Goal: Task Accomplishment & Management: Complete application form

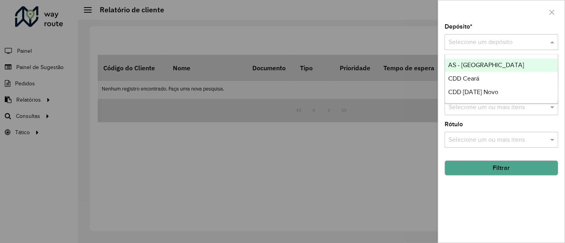
click at [513, 44] on input "text" at bounding box center [493, 43] width 90 height 10
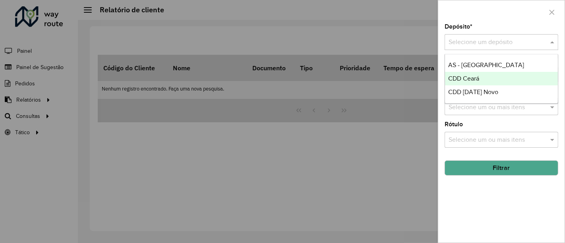
click at [489, 85] on div "CDD [DATE] Novo" at bounding box center [501, 92] width 113 height 14
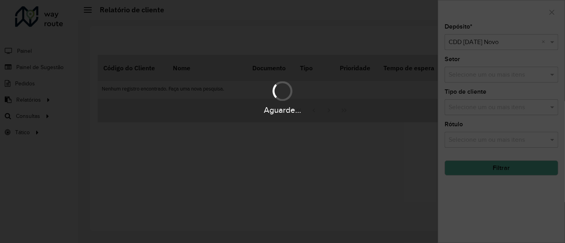
click at [491, 171] on div "Aguarde..." at bounding box center [282, 121] width 565 height 243
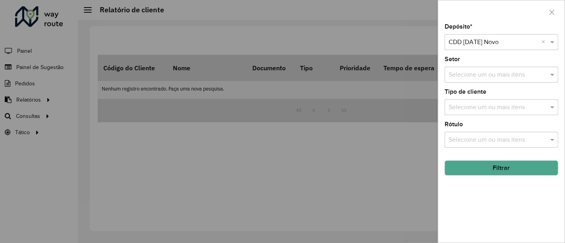
click at [487, 169] on button "Filtrar" at bounding box center [501, 167] width 114 height 15
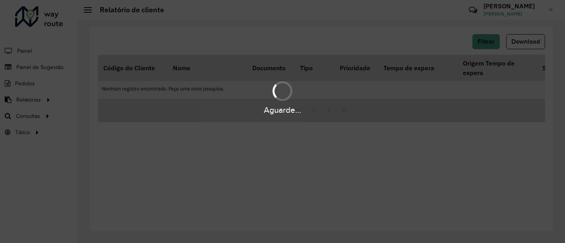
click at [363, 168] on div "Aguarde..." at bounding box center [282, 121] width 565 height 243
click at [56, 68] on div "Aguarde..." at bounding box center [282, 121] width 565 height 243
click at [221, 175] on div "Aguarde..." at bounding box center [282, 121] width 565 height 243
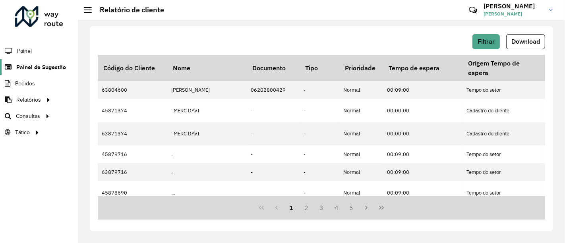
click at [37, 69] on span "Painel de Sugestão" at bounding box center [41, 67] width 50 height 8
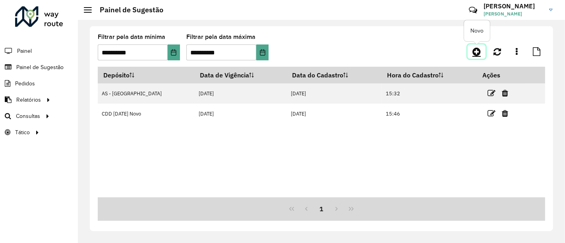
click at [477, 52] on icon at bounding box center [476, 52] width 8 height 10
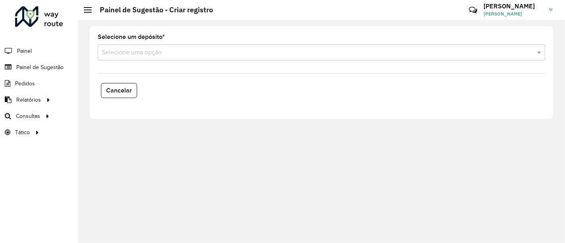
click at [151, 52] on input "text" at bounding box center [313, 53] width 423 height 10
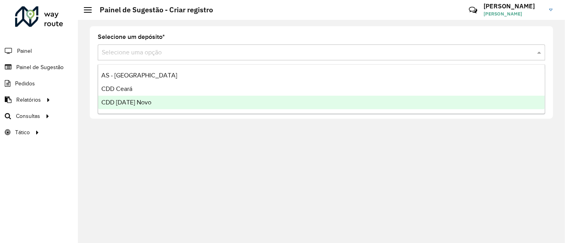
click at [138, 104] on span "CDD [DATE] Novo" at bounding box center [126, 102] width 50 height 7
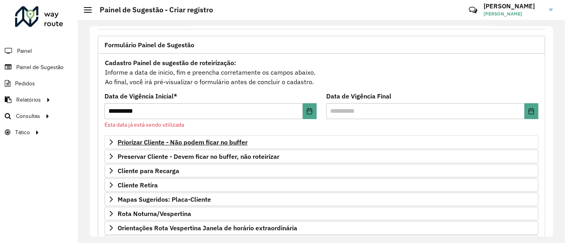
scroll to position [88, 0]
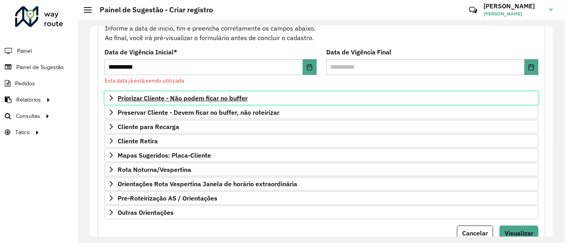
click at [227, 95] on span "Priorizar Cliente - Não podem ficar no buffer" at bounding box center [183, 98] width 130 height 6
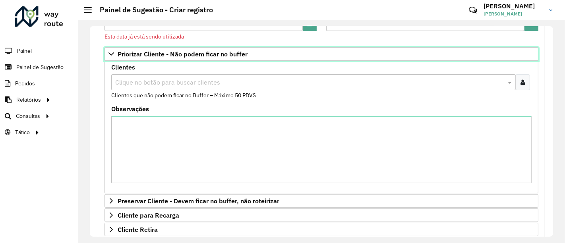
click at [237, 52] on span "Priorizar Cliente - Não podem ficar no buffer" at bounding box center [183, 54] width 130 height 6
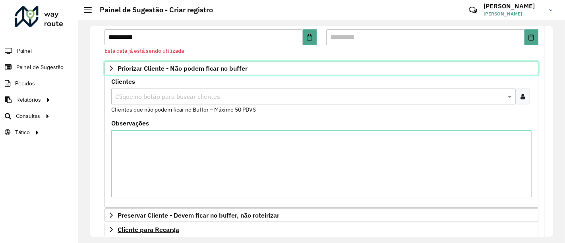
scroll to position [117, 0]
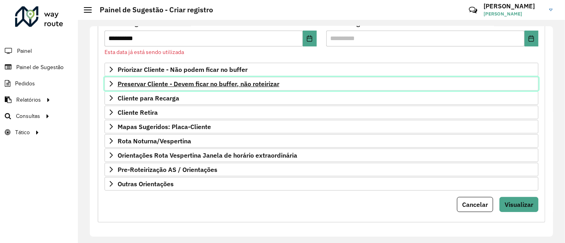
click at [213, 85] on span "Preservar Cliente - Devem ficar no buffer, não roteirizar" at bounding box center [199, 84] width 162 height 6
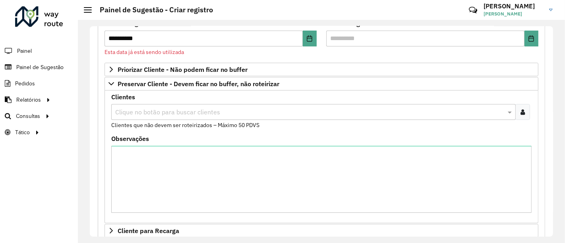
click at [192, 110] on input "text" at bounding box center [309, 113] width 392 height 10
paste input "*****"
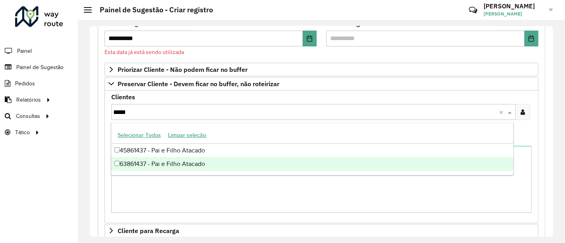
type input "*****"
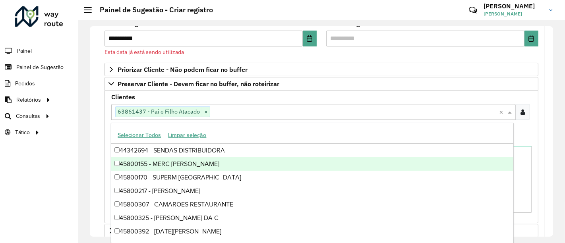
click at [532, 160] on formly-field "Observações" at bounding box center [321, 177] width 430 height 83
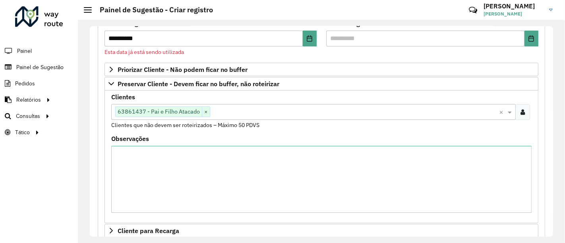
click at [242, 117] on div "Clique no botão para buscar clientes 63861437 - [PERSON_NAME] e Filho Atacado ×" at bounding box center [305, 111] width 388 height 15
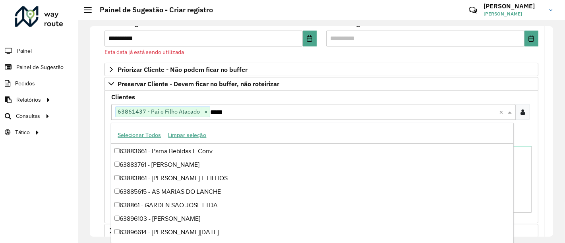
scroll to position [0, 0]
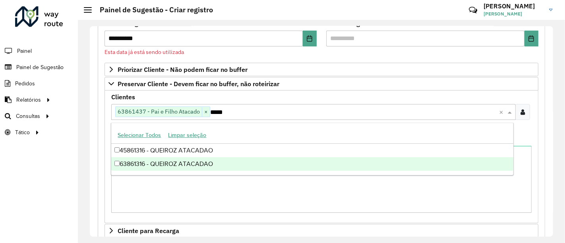
type input "*****"
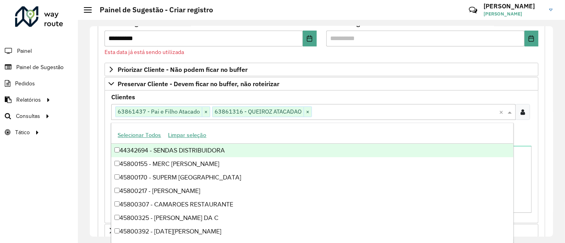
click at [537, 146] on div "**********" at bounding box center [321, 168] width 447 height 374
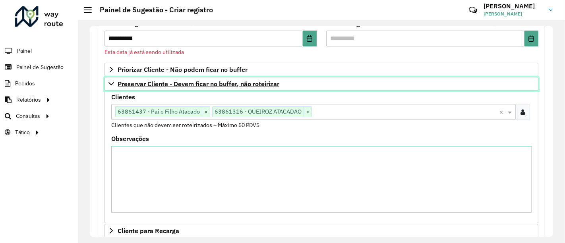
click at [155, 81] on span "Preservar Cliente - Devem ficar no buffer, não roteirizar" at bounding box center [199, 84] width 162 height 6
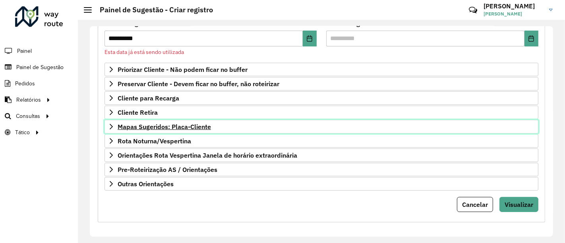
click at [170, 124] on span "Mapas Sugeridos: Placa-Cliente" at bounding box center [164, 127] width 93 height 6
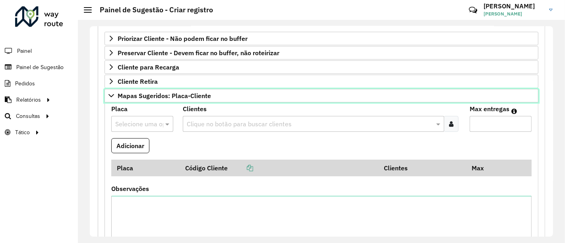
scroll to position [161, 0]
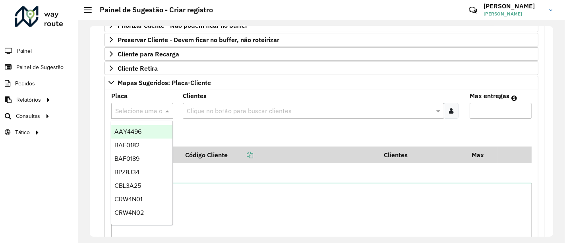
click at [147, 114] on div "Selecione uma opção" at bounding box center [142, 111] width 62 height 16
click at [218, 108] on input "text" at bounding box center [309, 111] width 249 height 10
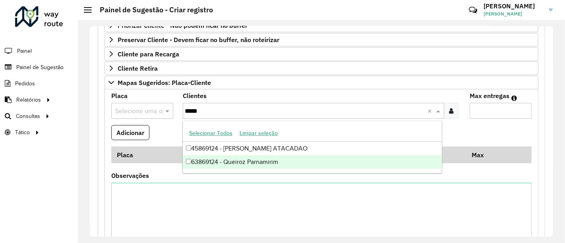
type input "*****"
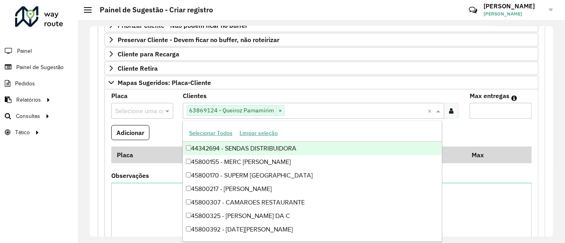
click at [133, 106] on input "text" at bounding box center [134, 111] width 38 height 10
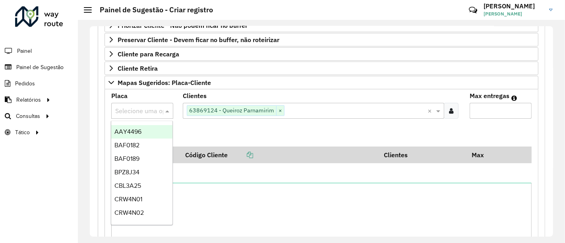
paste input "*******"
type input "*******"
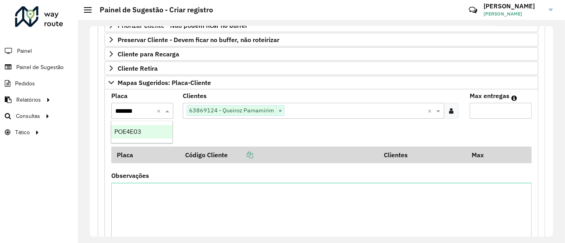
click at [131, 131] on span "POE4E03" at bounding box center [127, 131] width 27 height 7
click at [473, 111] on input "Max entregas" at bounding box center [501, 111] width 62 height 16
type input "*"
click at [132, 130] on button "Adicionar" at bounding box center [130, 132] width 38 height 15
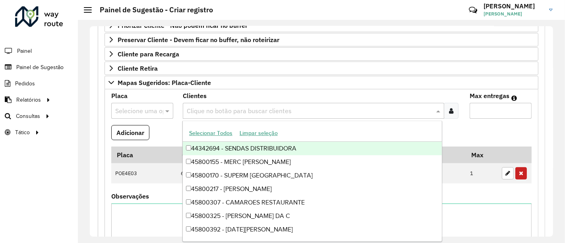
click at [211, 107] on input "text" at bounding box center [309, 111] width 249 height 10
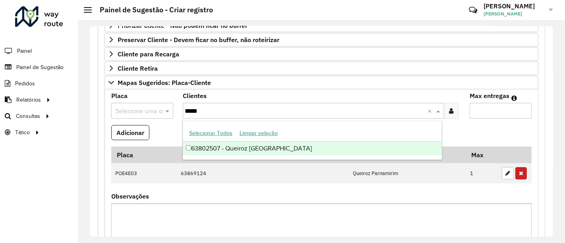
type input "*****"
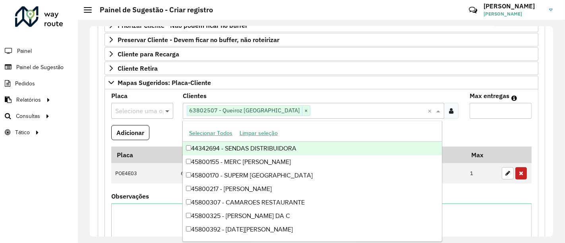
click at [165, 112] on span at bounding box center [168, 111] width 10 height 10
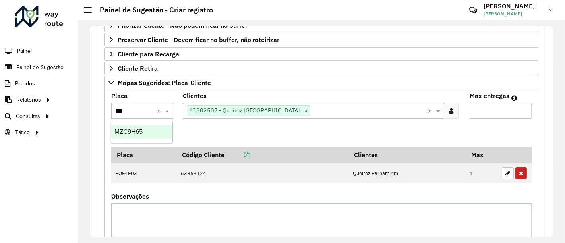
type input "****"
click at [157, 135] on div "MZC9H65" at bounding box center [141, 132] width 61 height 14
click at [483, 110] on input "Max entregas" at bounding box center [501, 111] width 62 height 16
type input "*"
click at [140, 135] on button "Adicionar" at bounding box center [130, 132] width 38 height 15
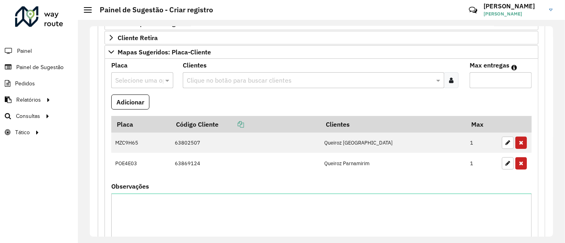
scroll to position [205, 0]
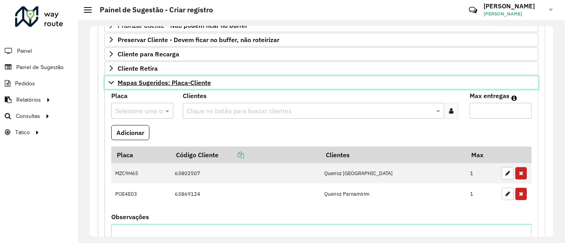
click at [184, 79] on span "Mapas Sugeridos: Placa-Cliente" at bounding box center [164, 82] width 93 height 6
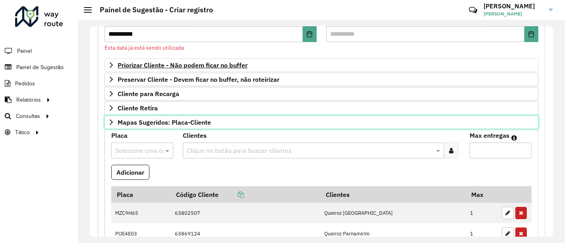
scroll to position [117, 0]
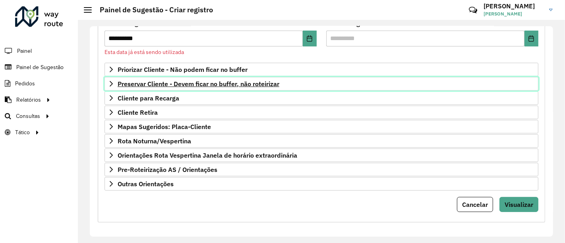
click at [184, 83] on span "Preservar Cliente - Devem ficar no buffer, não roteirizar" at bounding box center [199, 84] width 162 height 6
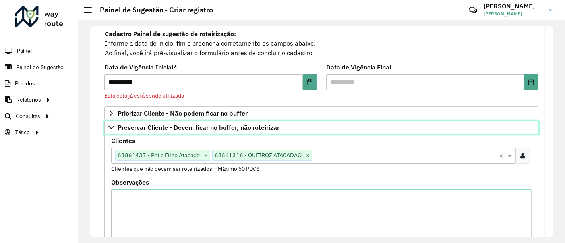
scroll to position [249, 0]
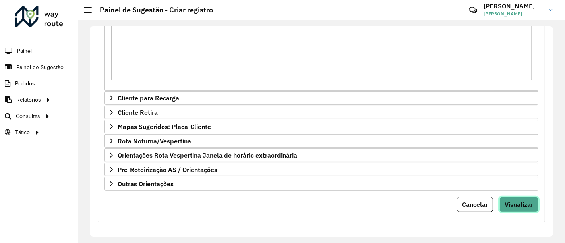
click at [531, 204] on button "Visualizar" at bounding box center [518, 204] width 39 height 15
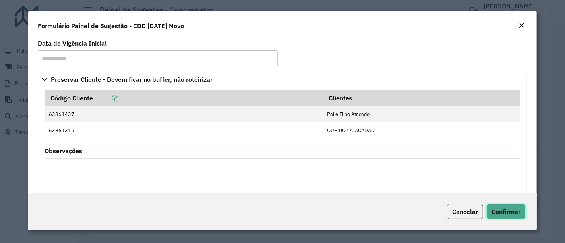
click at [515, 210] on span "Confirmar" at bounding box center [505, 212] width 29 height 8
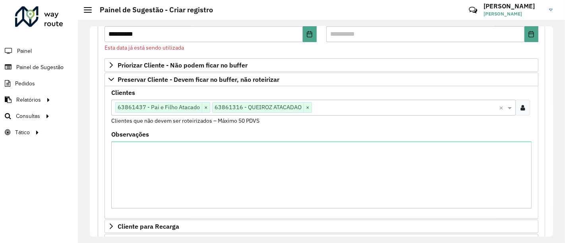
scroll to position [117, 0]
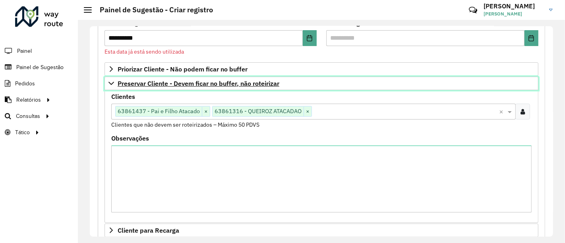
click at [160, 83] on span "Preservar Cliente - Devem ficar no buffer, não roteirizar" at bounding box center [199, 83] width 162 height 6
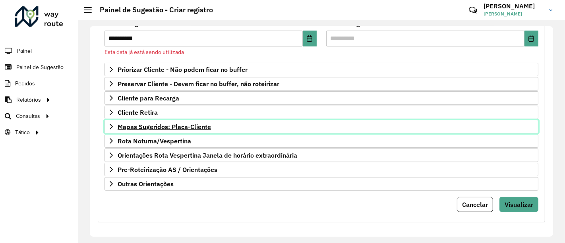
click at [191, 124] on span "Mapas Sugeridos: Placa-Cliente" at bounding box center [164, 127] width 93 height 6
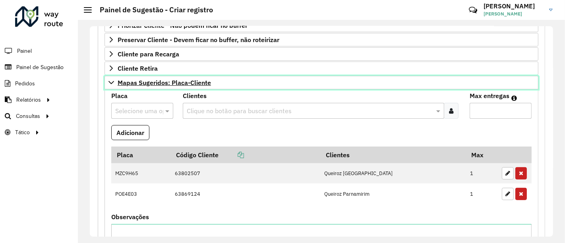
click at [195, 83] on span "Mapas Sugeridos: Placa-Cliente" at bounding box center [164, 82] width 93 height 6
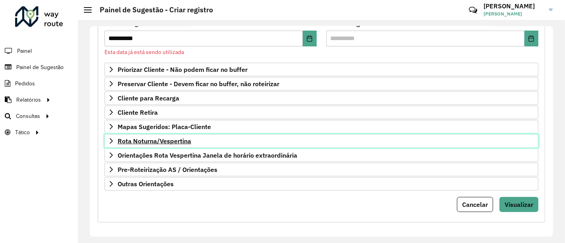
click at [178, 142] on span "Rota Noturna/Vespertina" at bounding box center [154, 141] width 73 height 6
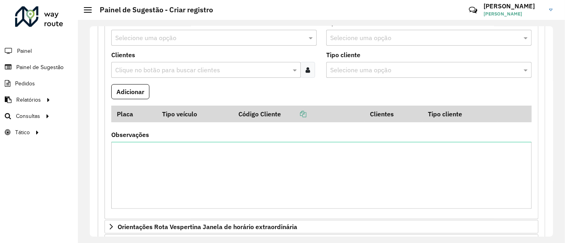
scroll to position [249, 0]
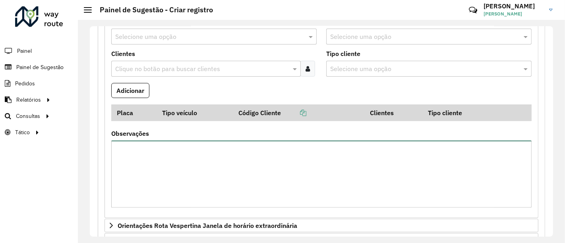
click at [178, 146] on textarea "Observações" at bounding box center [321, 174] width 420 height 67
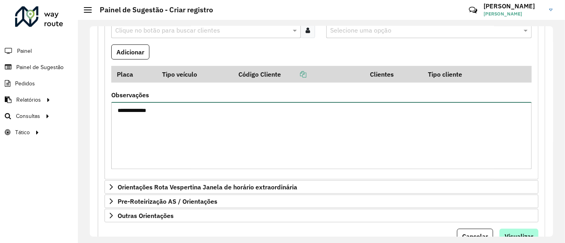
scroll to position [320, 0]
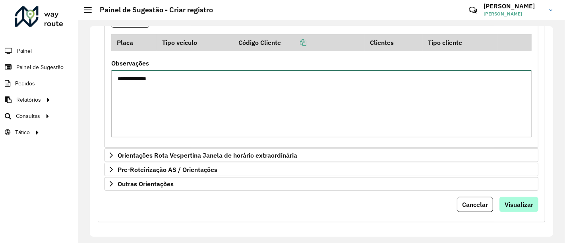
type textarea "**********"
click at [514, 204] on span "Visualizar" at bounding box center [518, 205] width 29 height 8
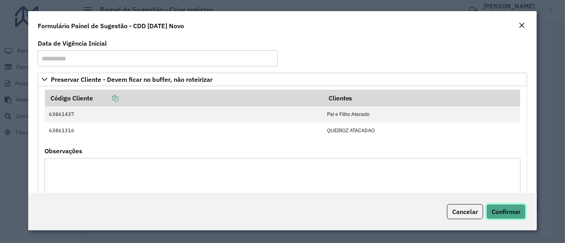
click at [505, 216] on button "Confirmar" at bounding box center [505, 211] width 39 height 15
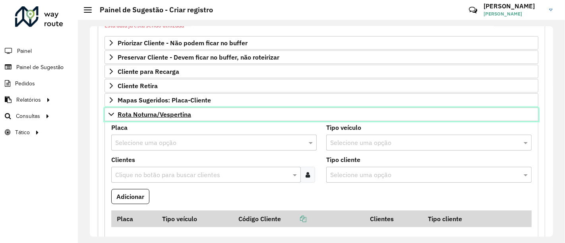
click at [152, 111] on span "Rota Noturna/Vespertina" at bounding box center [154, 114] width 73 height 6
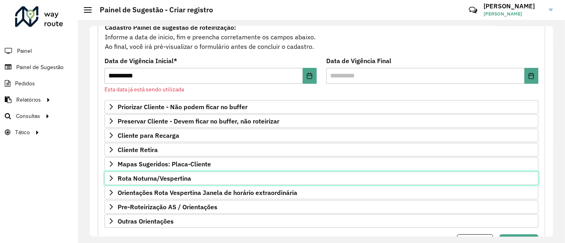
scroll to position [88, 0]
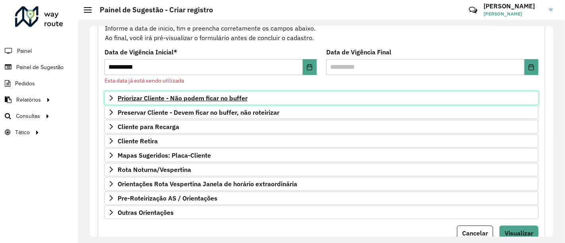
click at [195, 100] on span "Priorizar Cliente - Não podem ficar no buffer" at bounding box center [183, 98] width 130 height 6
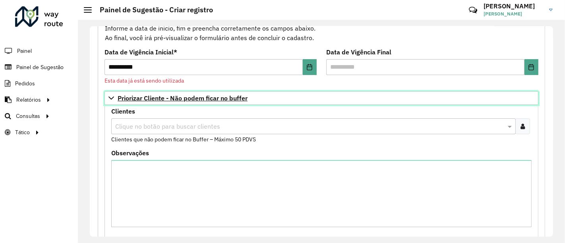
click at [168, 101] on span "Priorizar Cliente - Não podem ficar no buffer" at bounding box center [183, 98] width 130 height 6
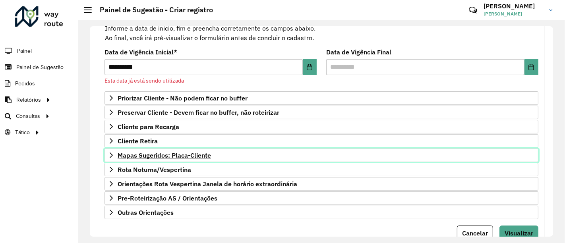
click at [202, 152] on span "Mapas Sugeridos: Placa-Cliente" at bounding box center [164, 155] width 93 height 6
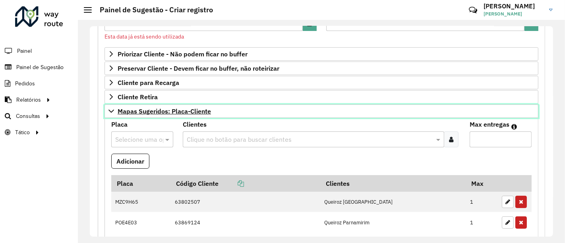
click at [208, 111] on span "Mapas Sugeridos: Placa-Cliente" at bounding box center [164, 111] width 93 height 6
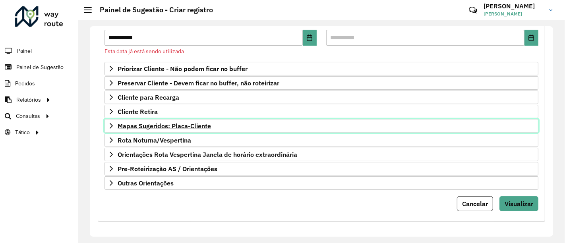
scroll to position [117, 0]
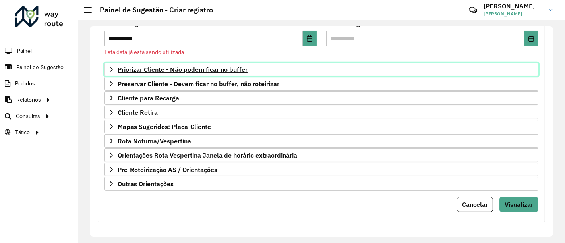
click at [215, 69] on span "Priorizar Cliente - Não podem ficar no buffer" at bounding box center [183, 69] width 130 height 6
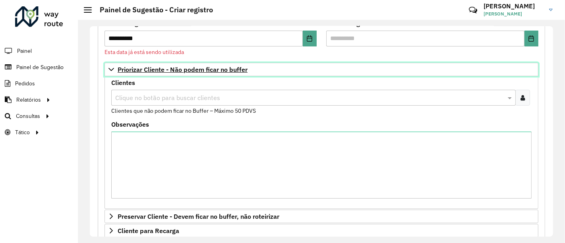
click at [215, 69] on span "Priorizar Cliente - Não podem ficar no buffer" at bounding box center [183, 69] width 130 height 6
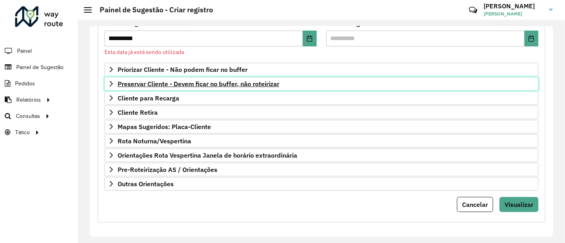
click at [207, 84] on span "Preservar Cliente - Devem ficar no buffer, não roteirizar" at bounding box center [199, 84] width 162 height 6
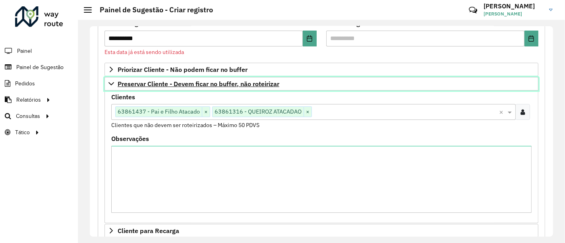
click at [204, 82] on span "Preservar Cliente - Devem ficar no buffer, não roteirizar" at bounding box center [199, 84] width 162 height 6
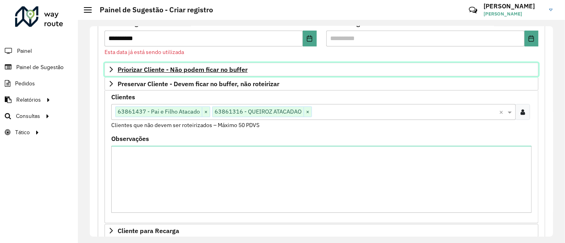
click at [208, 73] on link "Priorizar Cliente - Não podem ficar no buffer" at bounding box center [321, 70] width 434 height 14
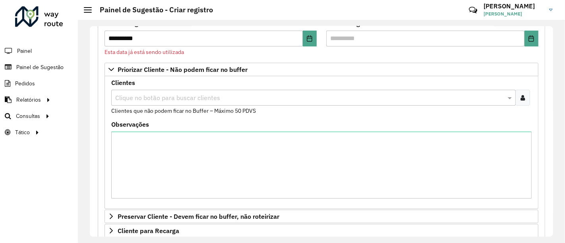
click at [210, 97] on input "text" at bounding box center [309, 98] width 392 height 10
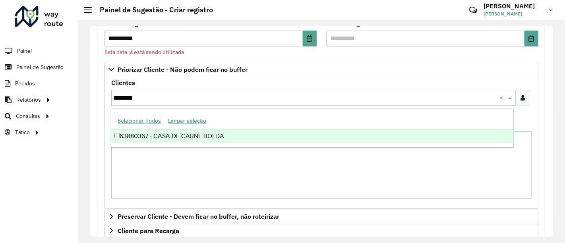
type input "********"
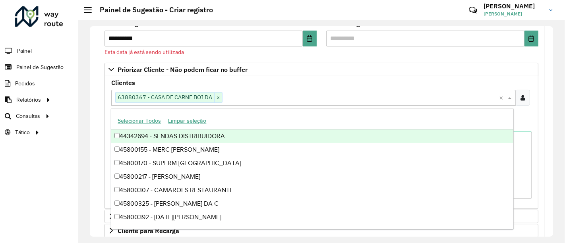
click at [264, 96] on input "text" at bounding box center [360, 98] width 276 height 10
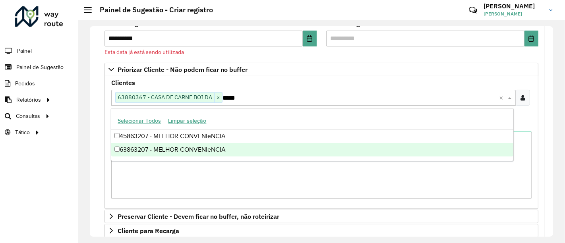
type input "*****"
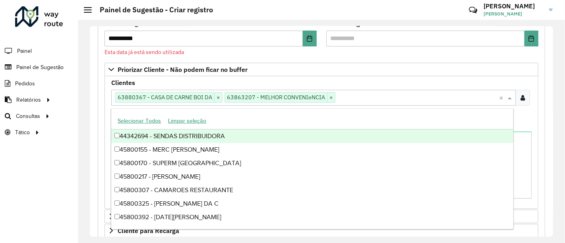
click at [354, 101] on input "text" at bounding box center [417, 98] width 164 height 10
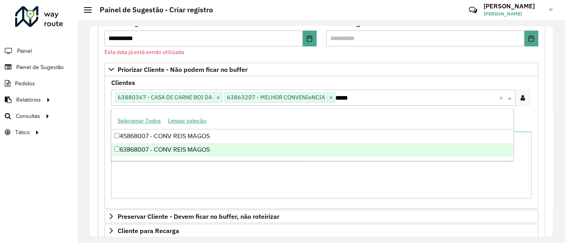
type input "*****"
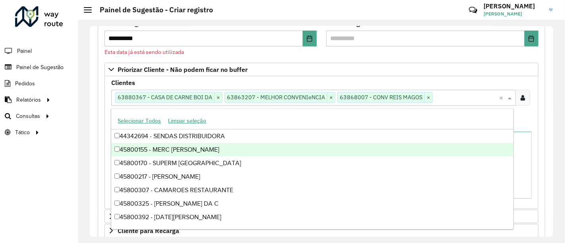
click at [462, 96] on input "text" at bounding box center [466, 98] width 66 height 10
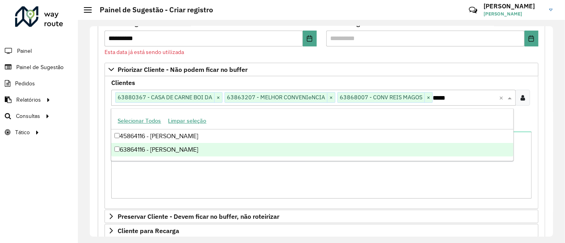
type input "*****"
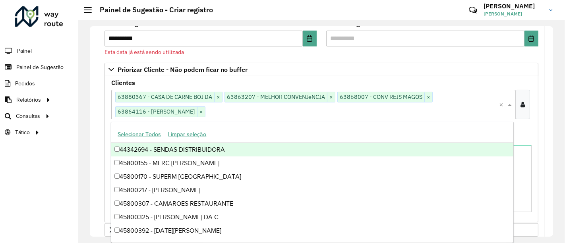
click at [227, 114] on input "text" at bounding box center [352, 112] width 294 height 10
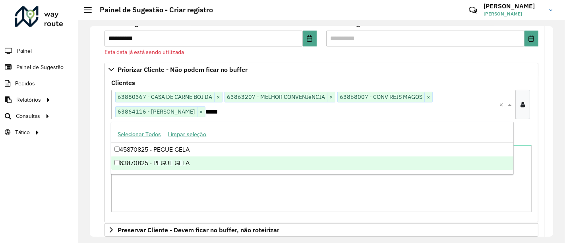
type input "*****"
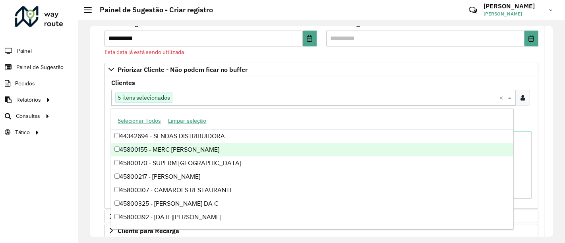
click at [175, 96] on input "text" at bounding box center [335, 98] width 327 height 10
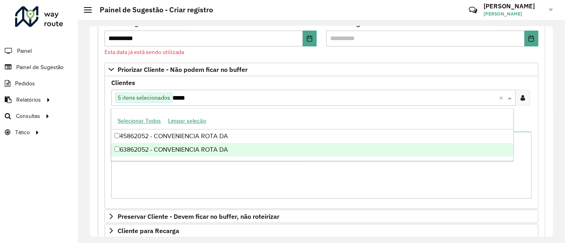
type input "*****"
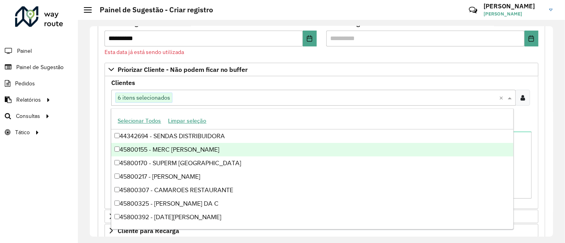
click at [213, 101] on div "Clique no botão para buscar clientes 6 itens selecionados" at bounding box center [305, 98] width 388 height 14
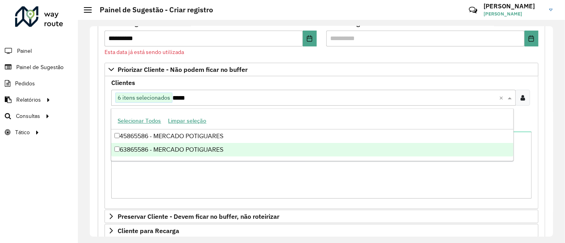
type input "*****"
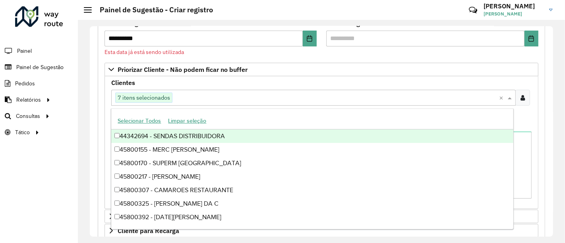
click at [203, 93] on input "text" at bounding box center [335, 98] width 327 height 10
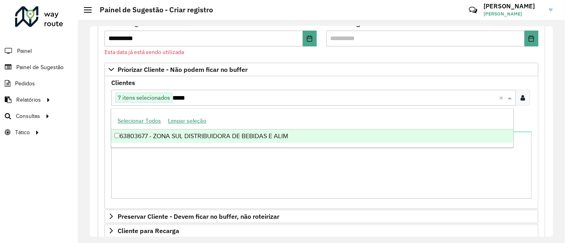
type input "*****"
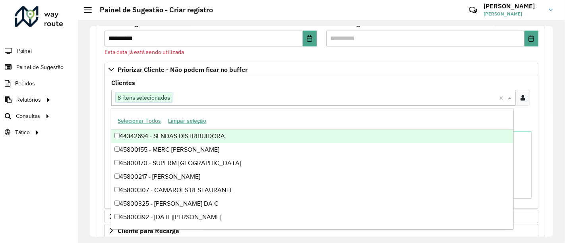
click at [182, 98] on input "text" at bounding box center [335, 98] width 327 height 10
type input "*"
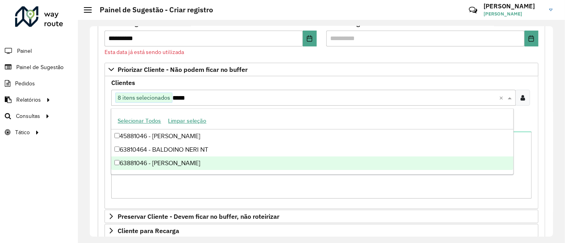
type input "*****"
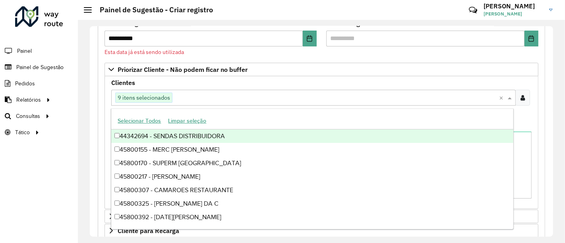
click at [180, 98] on input "text" at bounding box center [335, 98] width 327 height 10
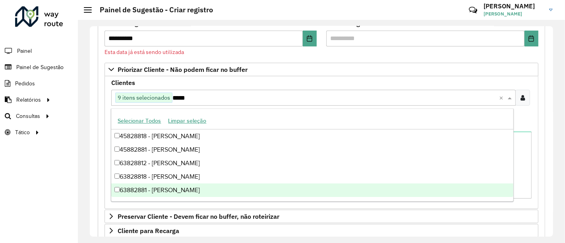
type input "*****"
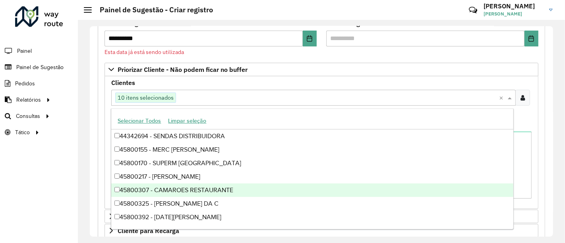
click at [246, 94] on input "text" at bounding box center [337, 98] width 323 height 10
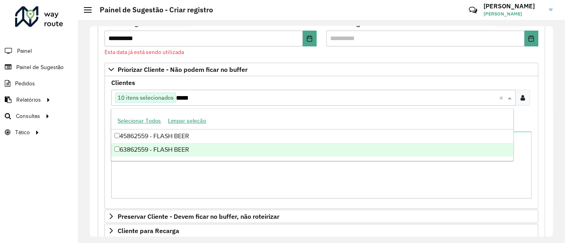
type input "*****"
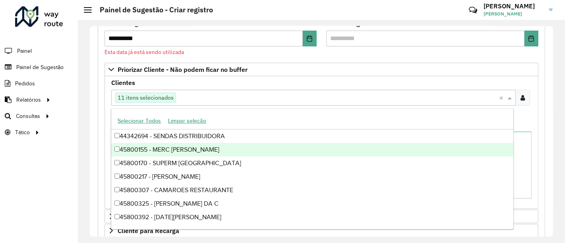
click at [208, 93] on input "text" at bounding box center [337, 98] width 323 height 10
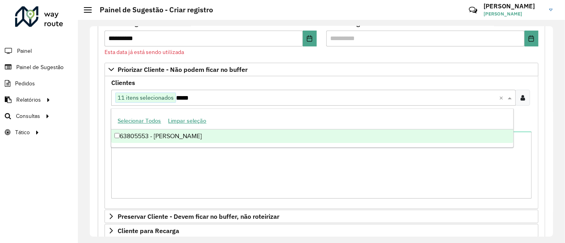
type input "*****"
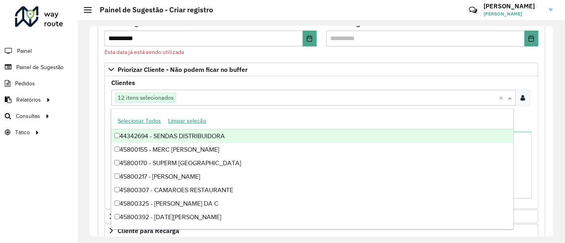
click at [249, 93] on input "text" at bounding box center [337, 98] width 323 height 10
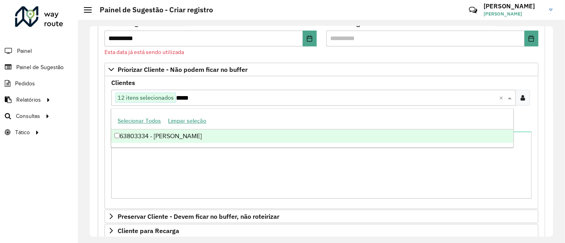
type input "*****"
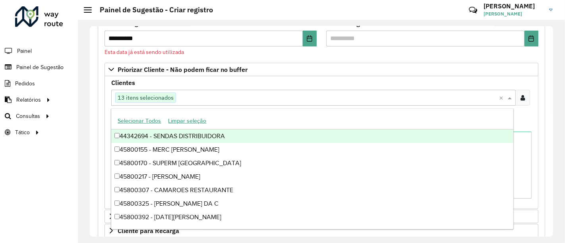
click at [92, 140] on div "**********" at bounding box center [321, 131] width 463 height 211
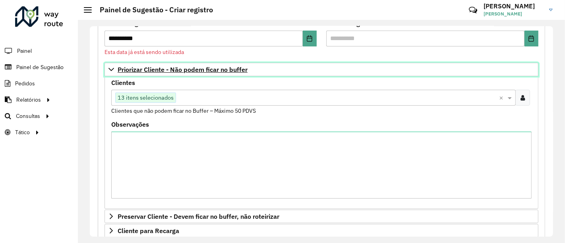
click at [207, 73] on link "Priorizar Cliente - Não podem ficar no buffer" at bounding box center [321, 70] width 434 height 14
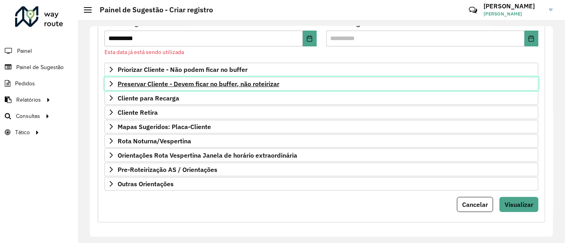
click at [191, 83] on span "Preservar Cliente - Devem ficar no buffer, não roteirizar" at bounding box center [199, 84] width 162 height 6
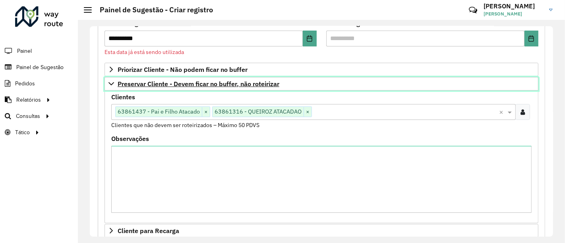
click at [191, 83] on span "Preservar Cliente - Devem ficar no buffer, não roteirizar" at bounding box center [199, 84] width 162 height 6
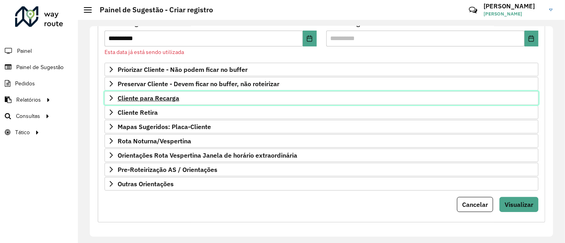
click at [186, 99] on link "Cliente para Recarga" at bounding box center [321, 98] width 434 height 14
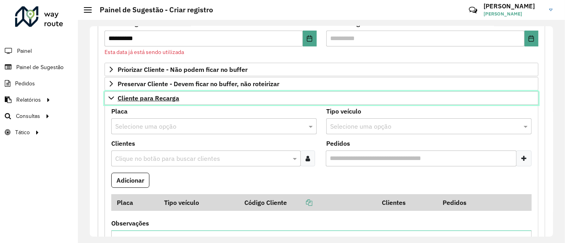
click at [186, 99] on link "Cliente para Recarga" at bounding box center [321, 98] width 434 height 14
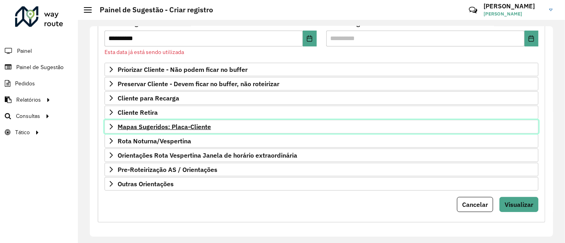
click at [170, 124] on span "Mapas Sugeridos: Placa-Cliente" at bounding box center [164, 127] width 93 height 6
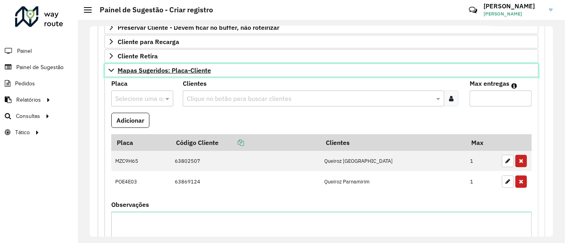
scroll to position [161, 0]
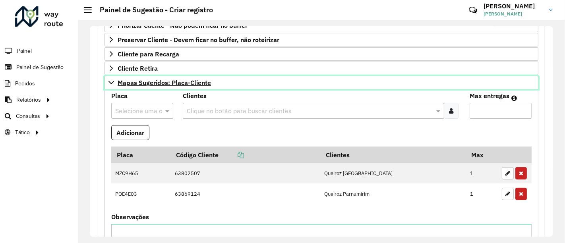
click at [171, 81] on span "Mapas Sugeridos: Placa-Cliente" at bounding box center [164, 82] width 93 height 6
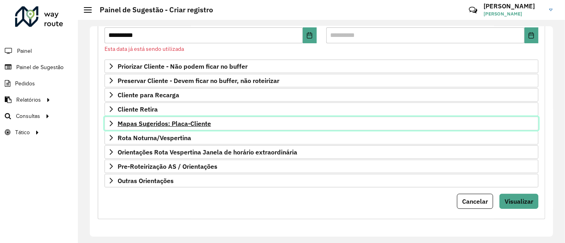
scroll to position [117, 0]
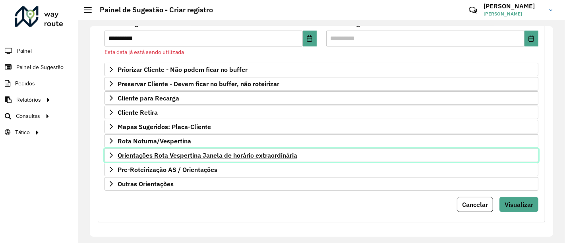
click at [167, 154] on span "Orientações Rota Vespertina Janela de horário extraordinária" at bounding box center [208, 155] width 180 height 6
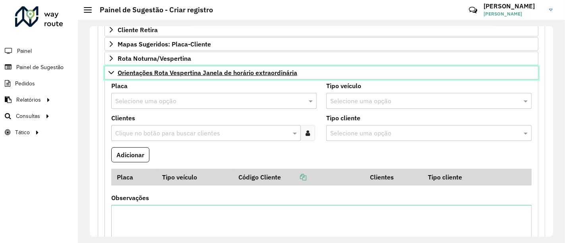
scroll to position [161, 0]
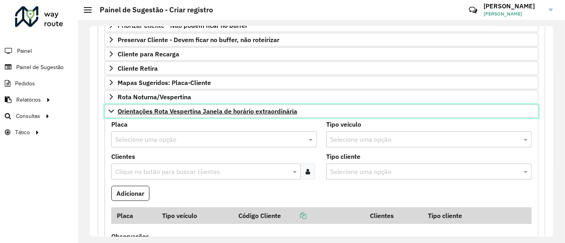
click at [175, 108] on span "Orientações Rota Vespertina Janela de horário extraordinária" at bounding box center [208, 111] width 180 height 6
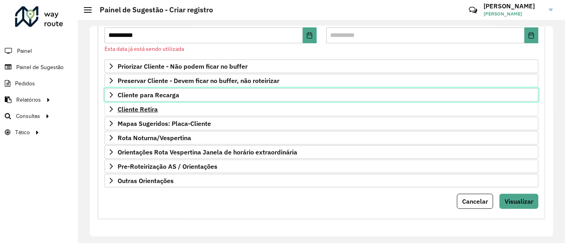
scroll to position [117, 0]
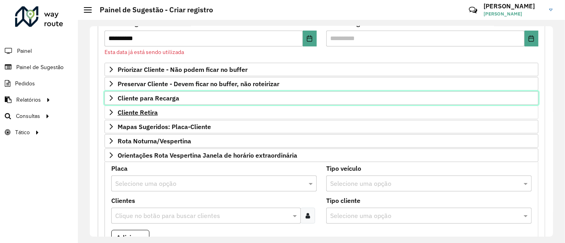
click at [171, 98] on span "Cliente para Recarga" at bounding box center [149, 98] width 62 height 6
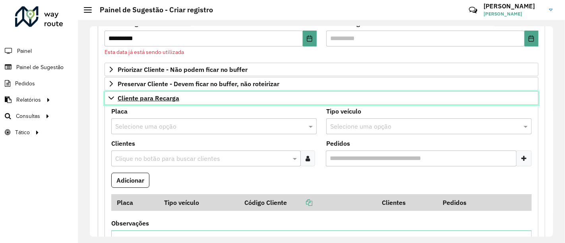
click at [183, 100] on link "Cliente para Recarga" at bounding box center [321, 98] width 434 height 14
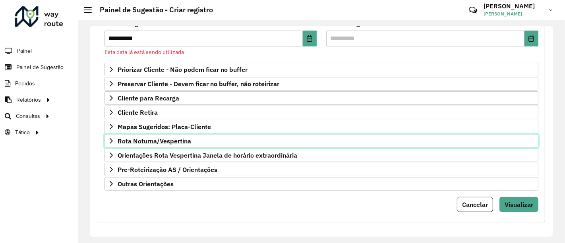
click at [170, 138] on span "Rota Noturna/Vespertina" at bounding box center [154, 141] width 73 height 6
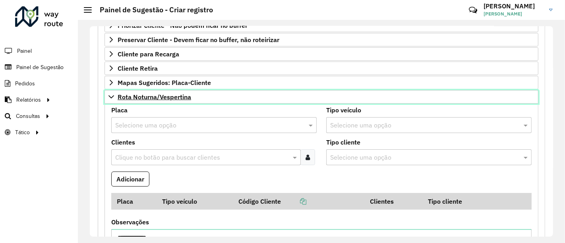
click at [178, 97] on span "Rota Noturna/Vespertina" at bounding box center [154, 97] width 73 height 6
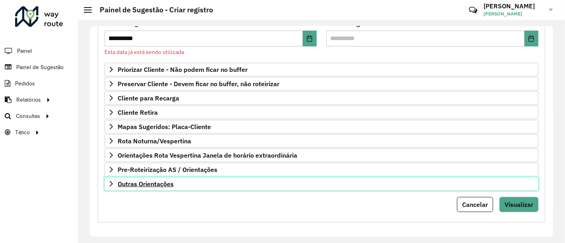
click at [176, 182] on link "Outras Orientações" at bounding box center [321, 184] width 434 height 14
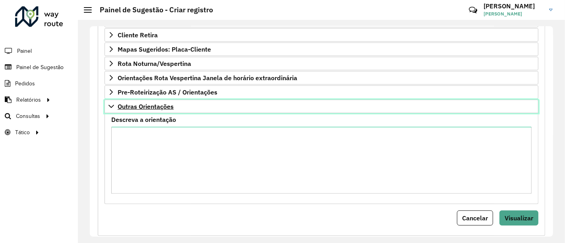
scroll to position [205, 0]
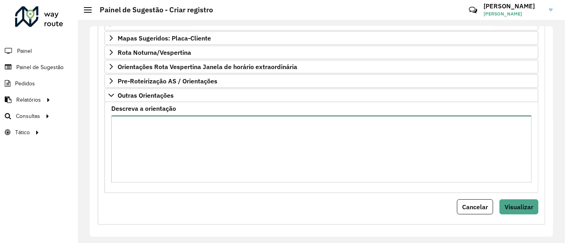
click at [247, 140] on textarea "Descreva a orientação" at bounding box center [321, 149] width 420 height 67
type textarea "*"
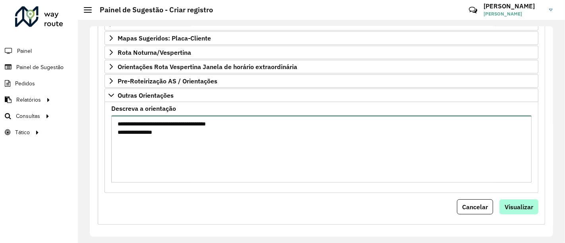
type textarea "**********"
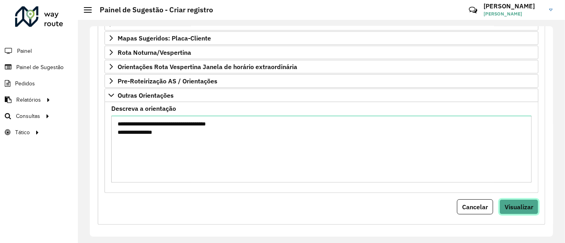
click at [517, 204] on span "Visualizar" at bounding box center [518, 207] width 29 height 8
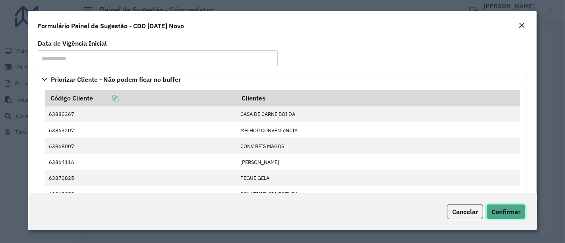
click at [503, 209] on span "Confirmar" at bounding box center [505, 212] width 29 height 8
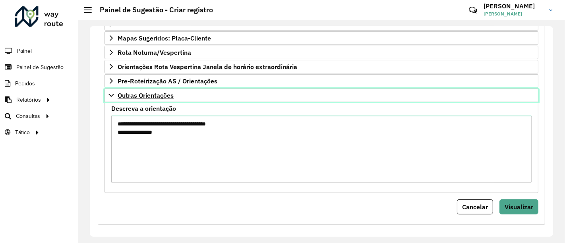
click at [189, 93] on link "Outras Orientações" at bounding box center [321, 96] width 434 height 14
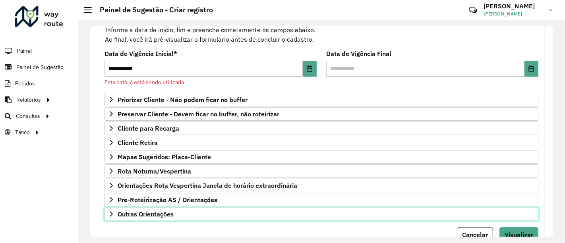
scroll to position [73, 0]
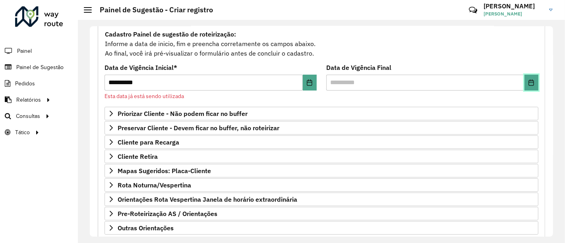
click at [528, 80] on icon "Choose Date" at bounding box center [531, 82] width 6 height 6
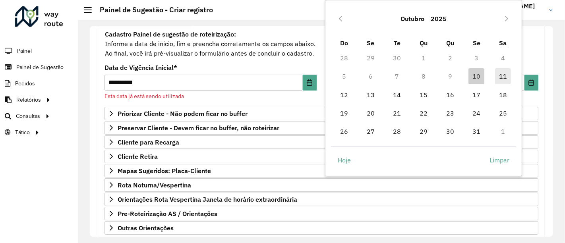
click at [497, 75] on span "11" at bounding box center [503, 76] width 16 height 16
type input "**********"
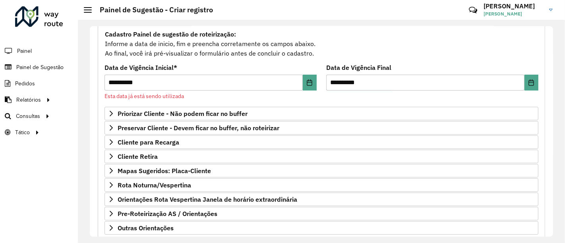
click at [355, 52] on div "Cadastro Painel de sugestão de roteirização: Informe a data de inicio, fim e pr…" at bounding box center [321, 43] width 434 height 29
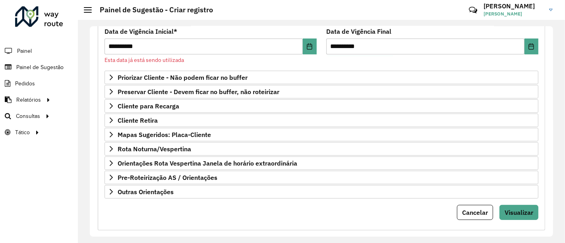
scroll to position [117, 0]
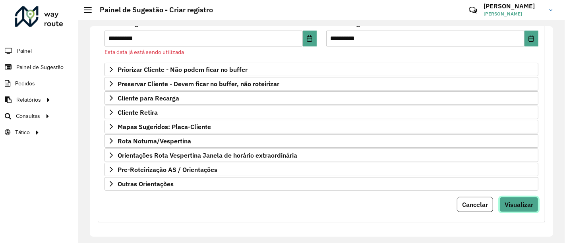
click at [530, 203] on span "Visualizar" at bounding box center [518, 205] width 29 height 8
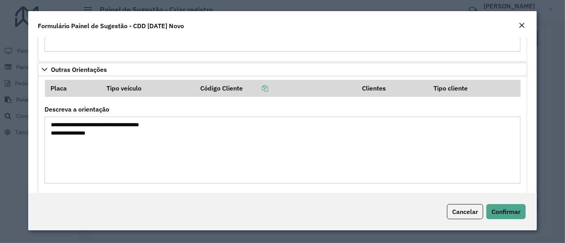
scroll to position [815, 0]
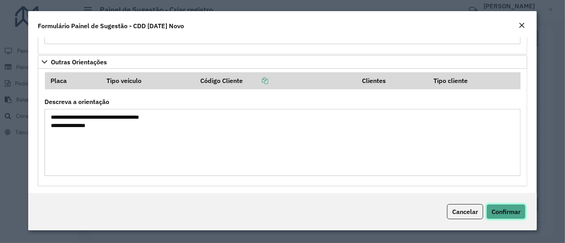
click at [505, 212] on span "Confirmar" at bounding box center [505, 212] width 29 height 8
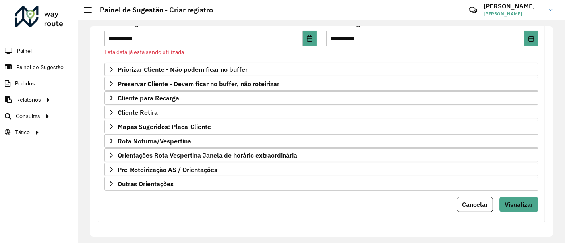
click at [172, 58] on formly-field "**********" at bounding box center [211, 42] width 222 height 42
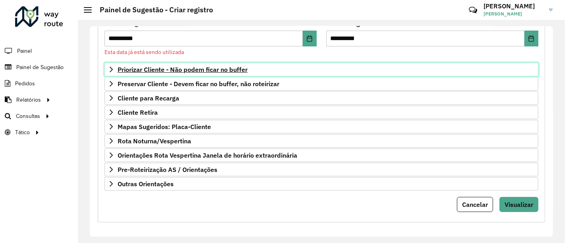
click at [172, 67] on span "Priorizar Cliente - Não podem ficar no buffer" at bounding box center [183, 69] width 130 height 6
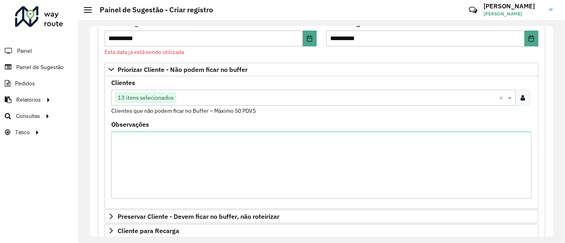
click at [334, 100] on input "text" at bounding box center [337, 98] width 323 height 10
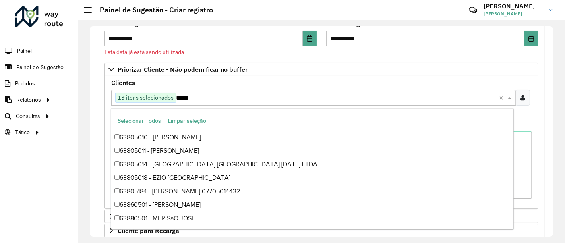
scroll to position [0, 0]
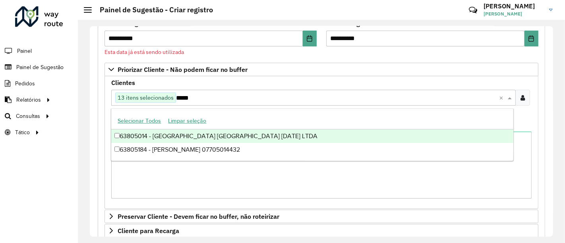
type input "*****"
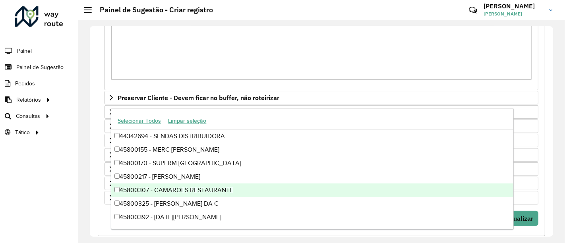
scroll to position [249, 0]
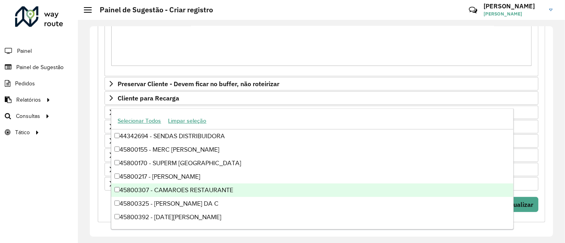
click at [541, 200] on div "**********" at bounding box center [321, 35] width 447 height 374
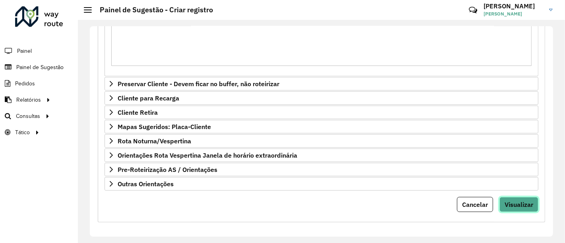
click at [532, 201] on button "Visualizar" at bounding box center [518, 204] width 39 height 15
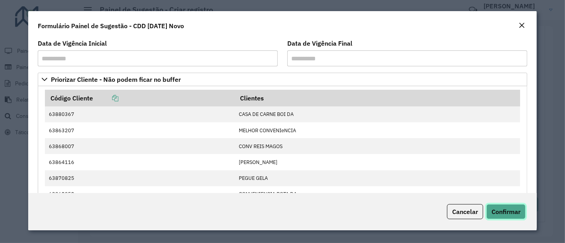
click at [502, 211] on span "Confirmar" at bounding box center [505, 212] width 29 height 8
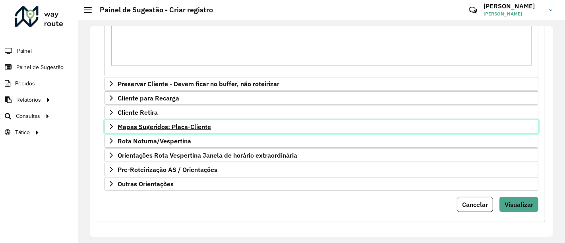
click at [182, 124] on span "Mapas Sugeridos: Placa-Cliente" at bounding box center [164, 127] width 93 height 6
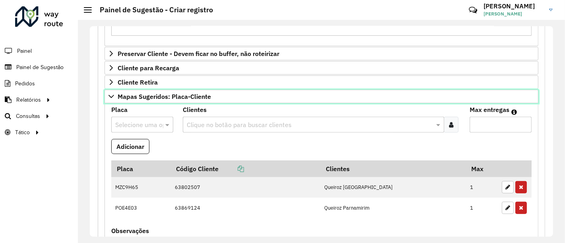
scroll to position [294, 0]
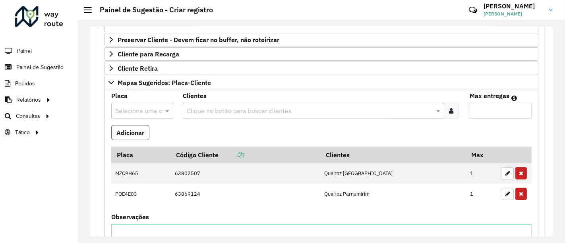
click at [136, 130] on button "Adicionar" at bounding box center [130, 132] width 38 height 15
click at [149, 106] on input "text" at bounding box center [134, 111] width 38 height 10
type input "****"
click at [135, 133] on span "NOH6D88" at bounding box center [128, 132] width 29 height 7
click at [187, 125] on formly-field "Adicionar" at bounding box center [321, 135] width 430 height 21
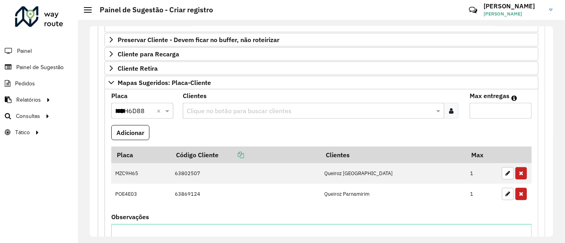
click at [250, 110] on input "text" at bounding box center [309, 111] width 249 height 10
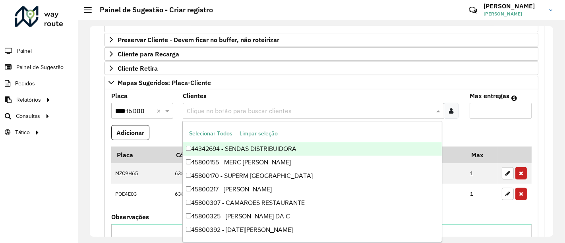
click at [250, 110] on input "text" at bounding box center [309, 111] width 249 height 10
click at [163, 125] on formly-field "Adicionar" at bounding box center [321, 135] width 430 height 21
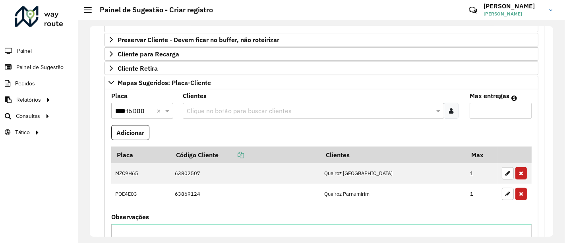
click at [521, 113] on input "*" at bounding box center [501, 111] width 62 height 16
click at [512, 113] on input "*" at bounding box center [501, 111] width 62 height 16
click at [508, 112] on input "*" at bounding box center [501, 111] width 62 height 16
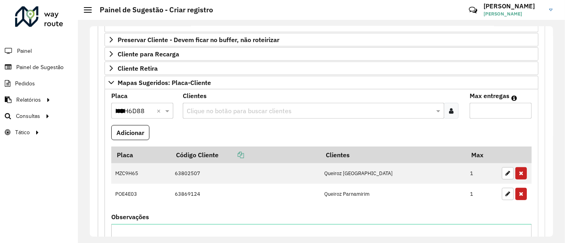
click at [508, 112] on input "*" at bounding box center [501, 111] width 62 height 16
click at [472, 118] on formly-field "[PERSON_NAME] entregas *" at bounding box center [500, 109] width 71 height 32
drag, startPoint x: 483, startPoint y: 111, endPoint x: 469, endPoint y: 110, distance: 14.0
click at [470, 110] on input "*" at bounding box center [501, 111] width 62 height 16
type input "**"
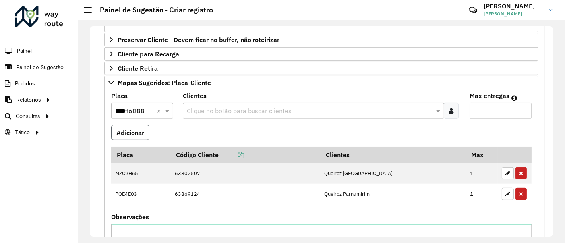
click at [127, 125] on button "Adicionar" at bounding box center [130, 132] width 38 height 15
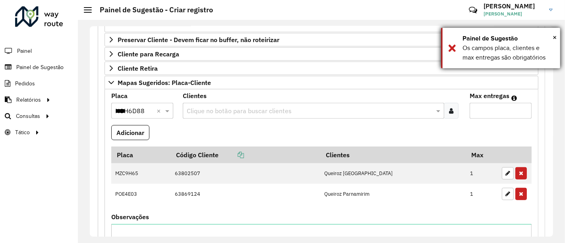
click at [552, 35] on div "Painel de Sugestão" at bounding box center [508, 39] width 92 height 10
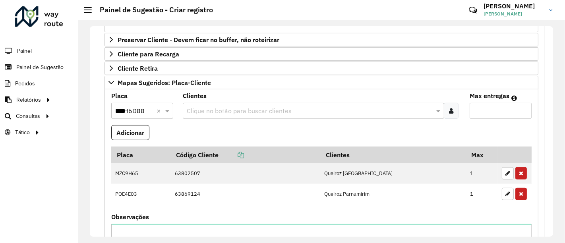
click at [455, 128] on formly-field "Adicionar" at bounding box center [321, 135] width 430 height 21
click at [202, 128] on formly-field "Adicionar" at bounding box center [321, 135] width 430 height 21
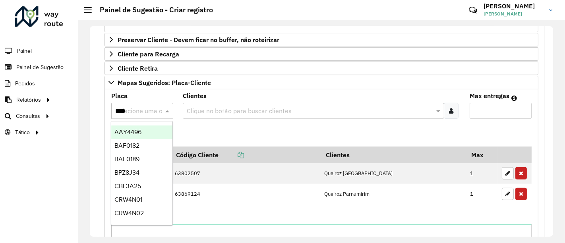
click at [155, 113] on div "****" at bounding box center [142, 111] width 62 height 10
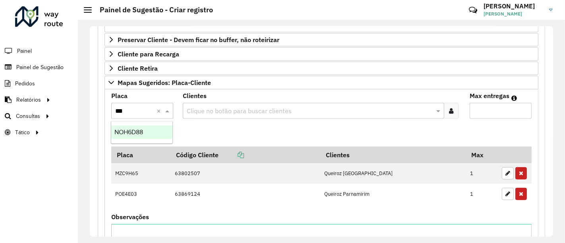
type input "***"
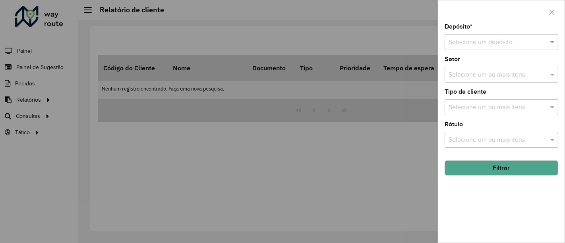
click at [199, 162] on div at bounding box center [282, 121] width 565 height 243
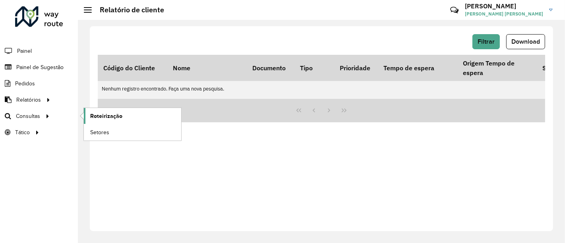
click at [118, 117] on span "Roteirização" at bounding box center [106, 116] width 32 height 8
click at [110, 128] on link "Setores" at bounding box center [132, 132] width 97 height 16
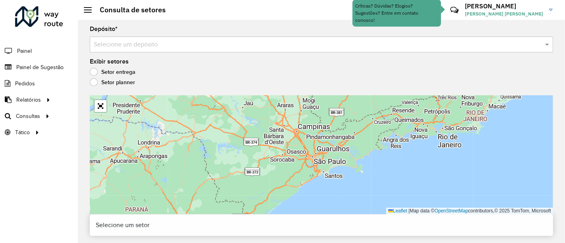
click at [117, 47] on input "text" at bounding box center [313, 45] width 439 height 10
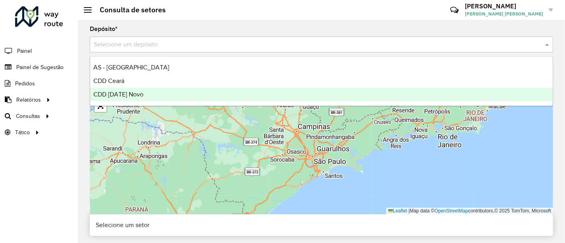
click at [120, 89] on div "CDD [DATE] Novo" at bounding box center [321, 95] width 462 height 14
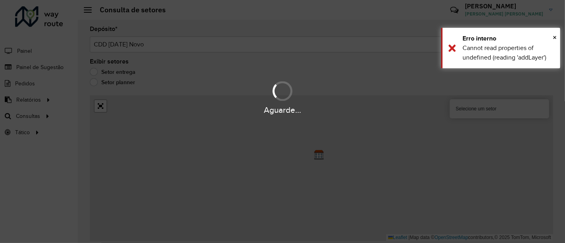
click at [105, 107] on div "Aguarde..." at bounding box center [282, 110] width 565 height 12
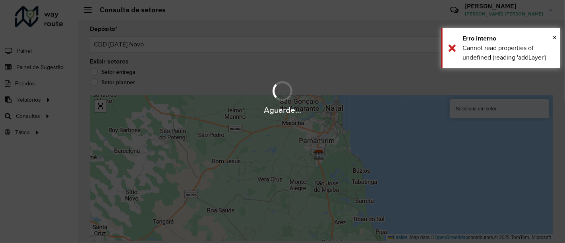
click at [99, 107] on div "Aguarde..." at bounding box center [282, 110] width 565 height 12
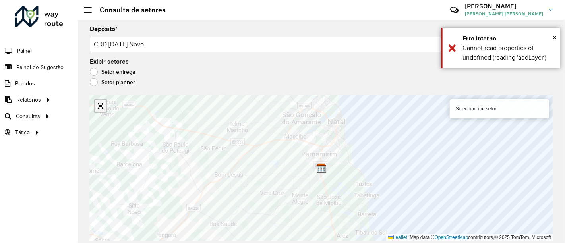
click at [100, 104] on link "Abrir mapa em tela cheia" at bounding box center [101, 106] width 12 height 12
